Goal: Browse casually

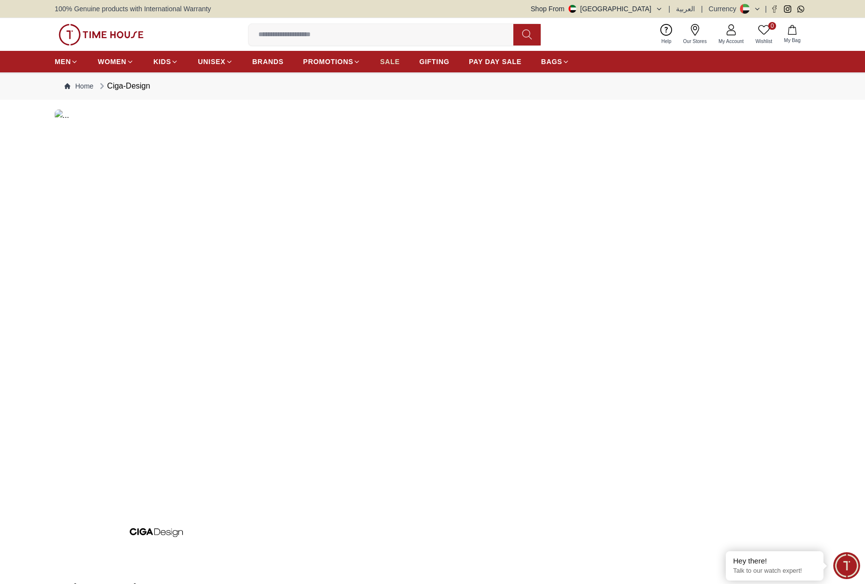
click at [389, 66] on link "SALE" at bounding box center [390, 62] width 20 height 18
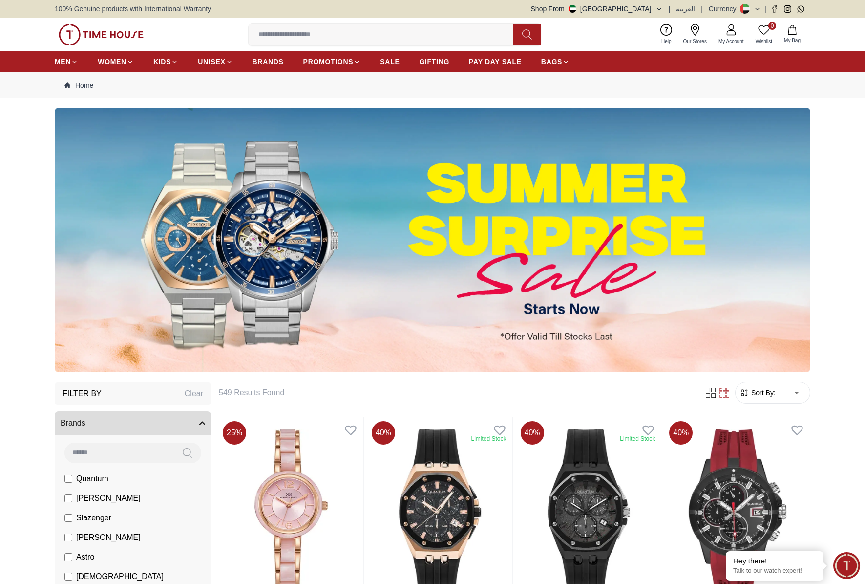
click at [113, 26] on img at bounding box center [101, 35] width 85 height 22
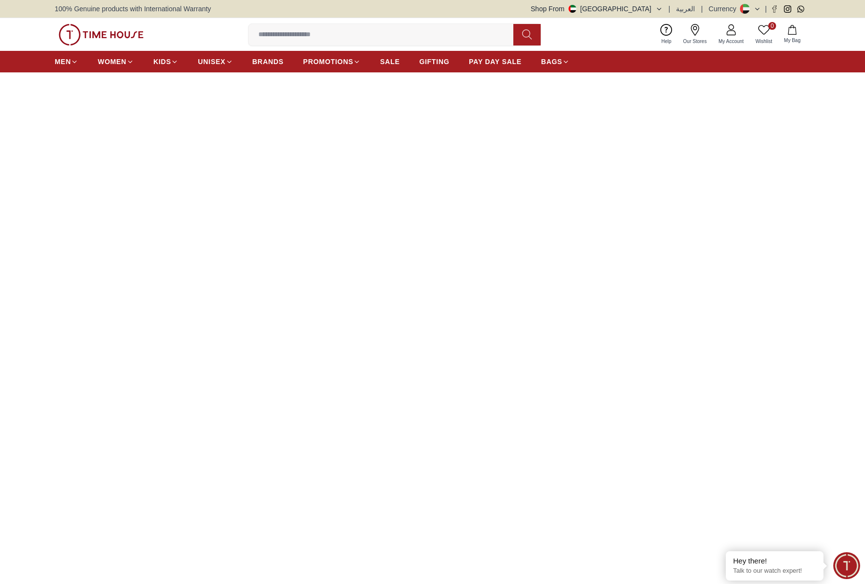
click at [399, 172] on img at bounding box center [432, 229] width 865 height 315
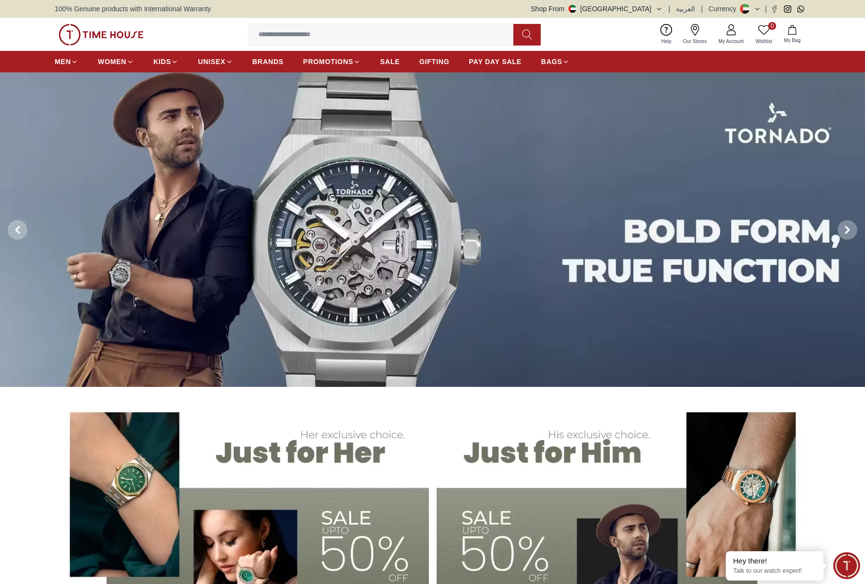
click at [239, 133] on img at bounding box center [432, 229] width 865 height 315
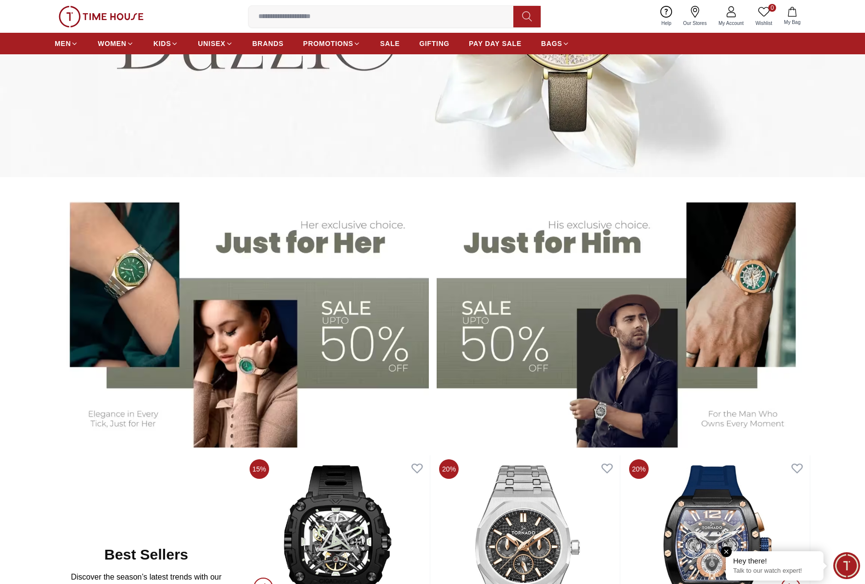
scroll to position [210, 0]
